Goal: Task Accomplishment & Management: Manage account settings

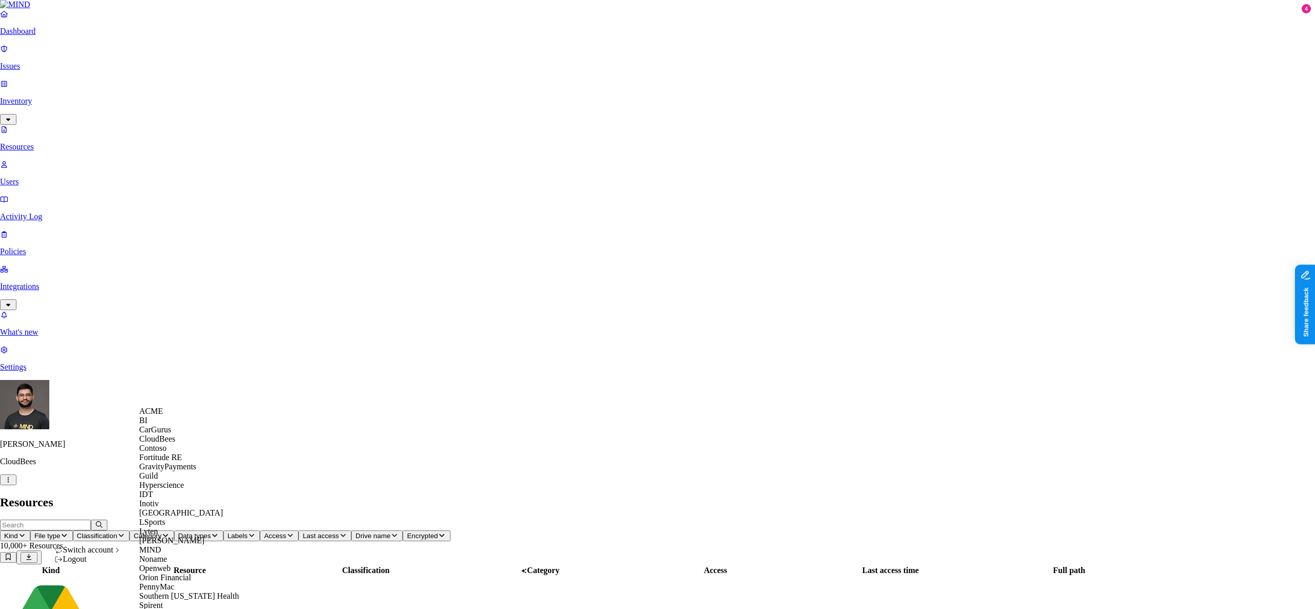
click at [173, 416] on div "ACME" at bounding box center [189, 411] width 100 height 9
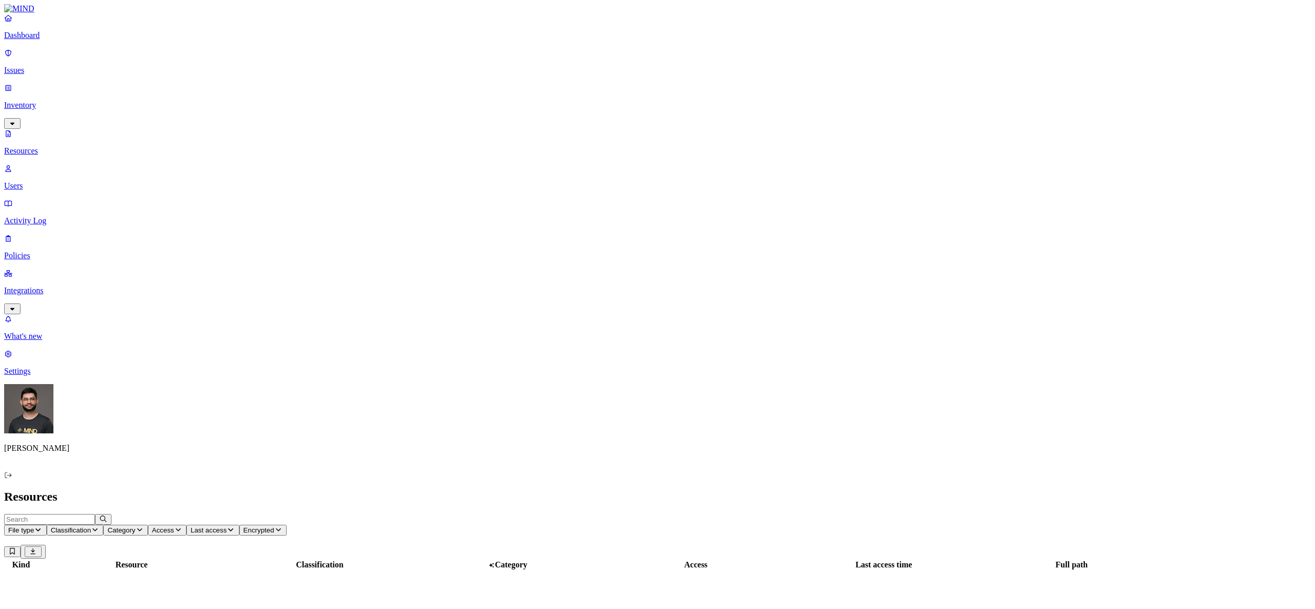
click at [73, 286] on p "Integrations" at bounding box center [657, 290] width 1307 height 9
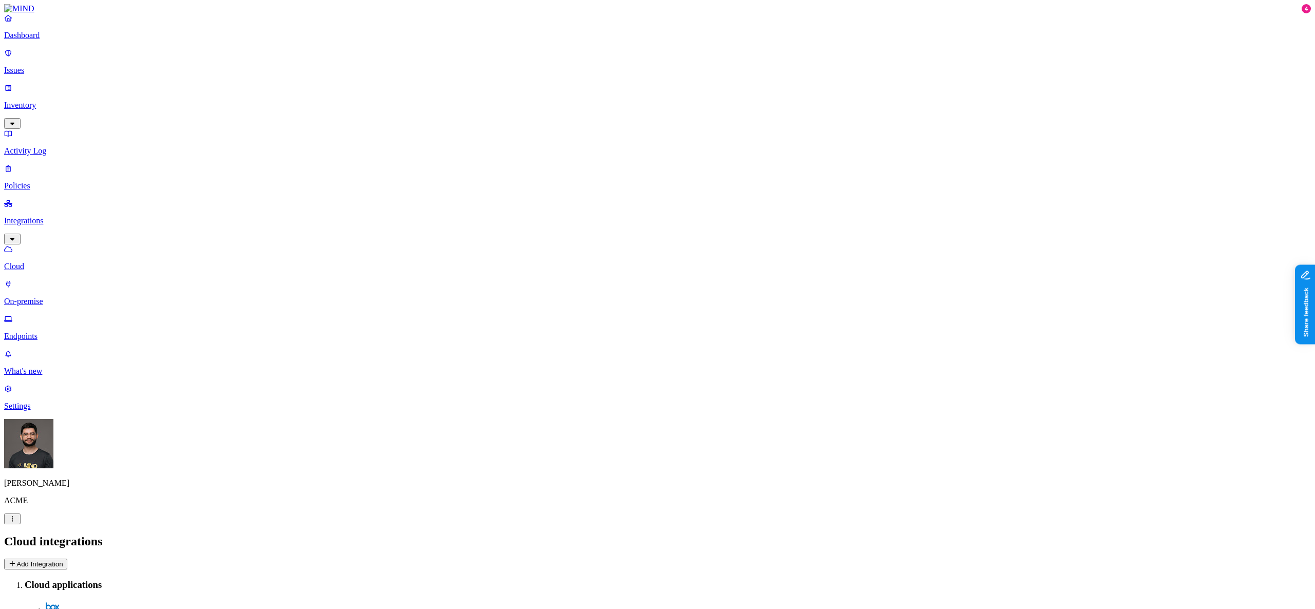
click at [62, 332] on p "Endpoints" at bounding box center [657, 336] width 1307 height 9
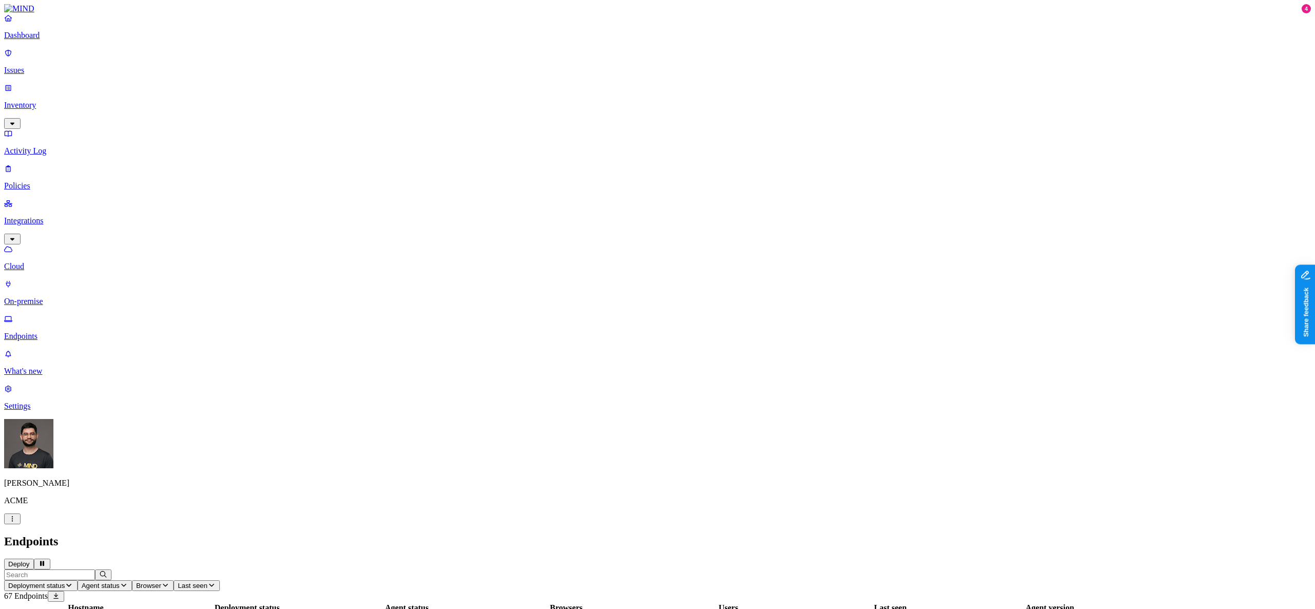
click at [34, 559] on button "Deploy" at bounding box center [19, 564] width 30 height 11
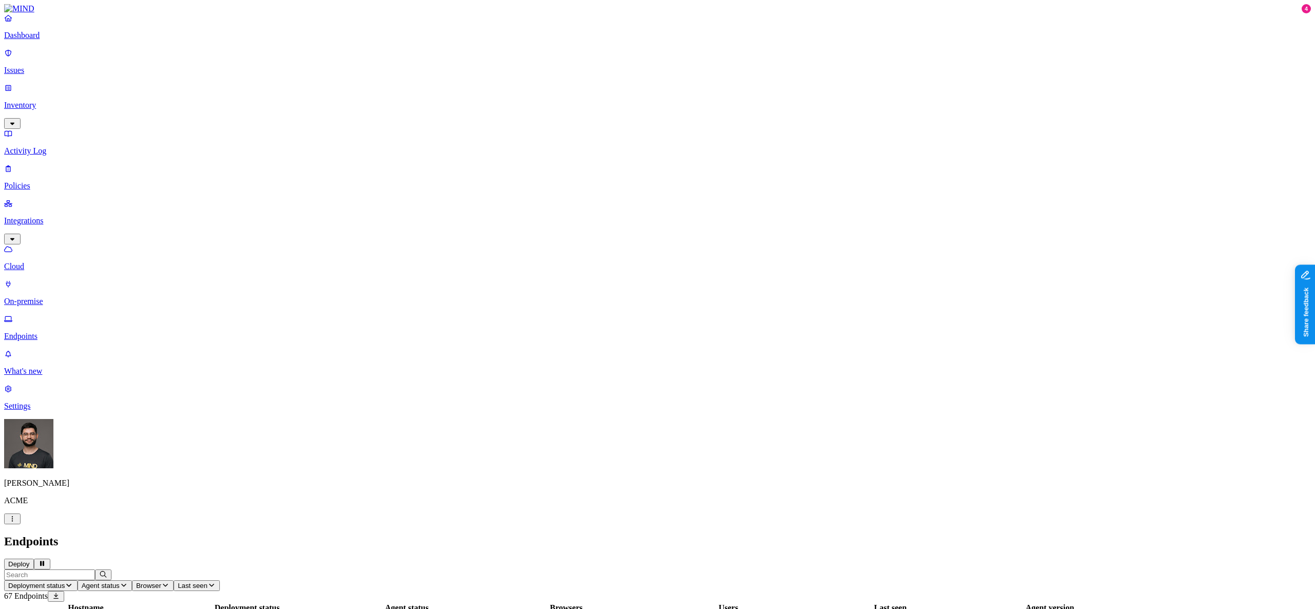
click at [61, 411] on link "Settings" at bounding box center [657, 397] width 1307 height 27
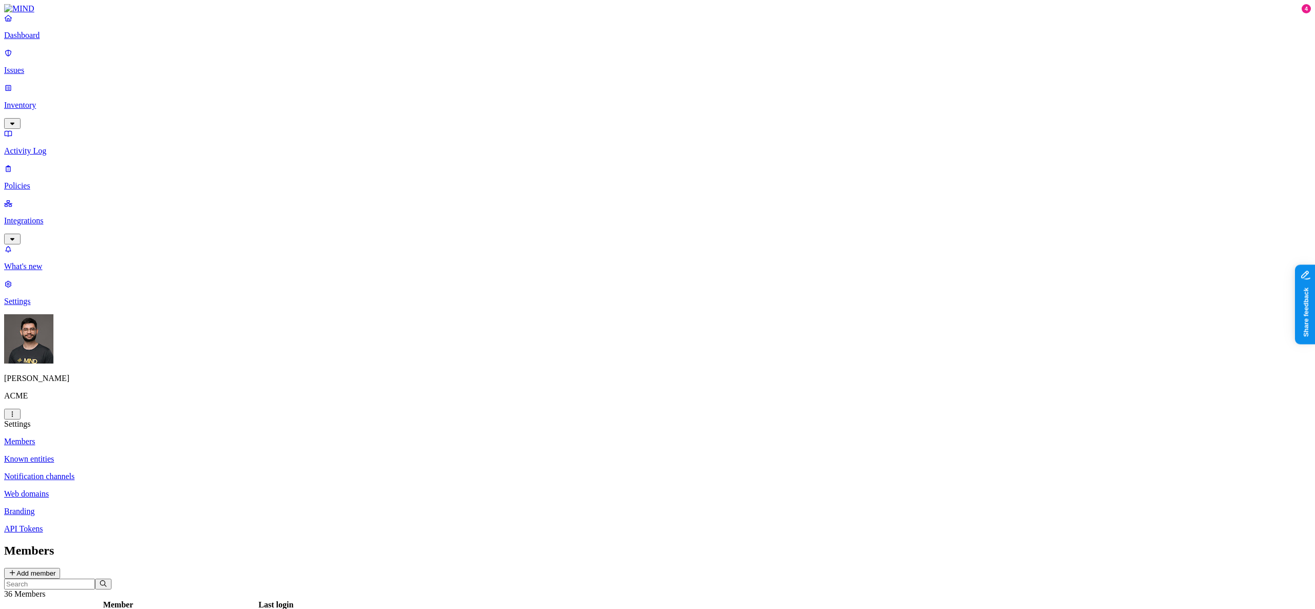
click at [155, 489] on p "Web domains" at bounding box center [657, 493] width 1307 height 9
click at [51, 591] on div "Custom 18 Domains" at bounding box center [29, 602] width 43 height 23
click at [111, 579] on button "Add domain" at bounding box center [85, 584] width 53 height 11
